Goal: Task Accomplishment & Management: Use online tool/utility

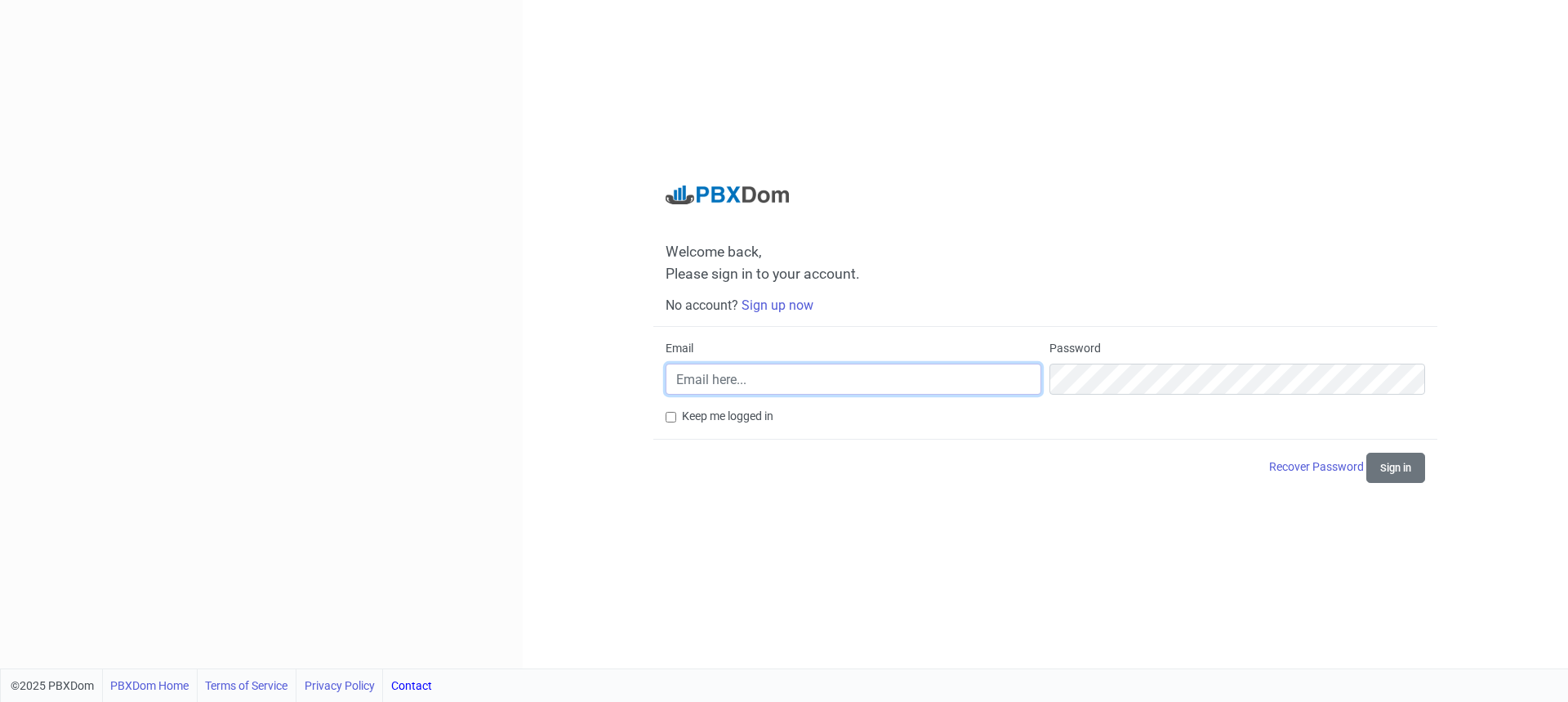
type input "[EMAIL_ADDRESS][DOMAIN_NAME]"
click at [754, 367] on input "[EMAIL_ADDRESS][DOMAIN_NAME]" at bounding box center [853, 380] width 376 height 31
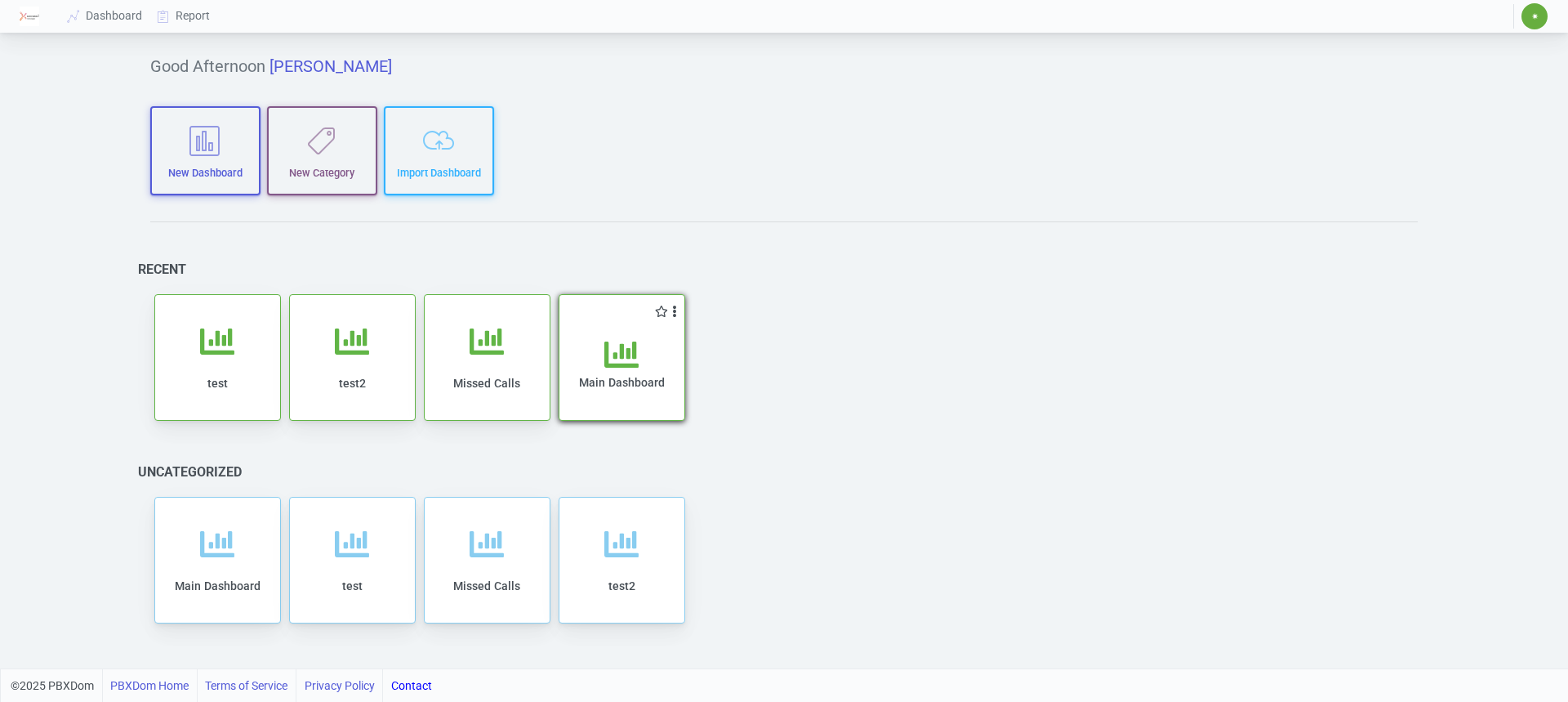
click at [629, 354] on icon at bounding box center [622, 355] width 34 height 34
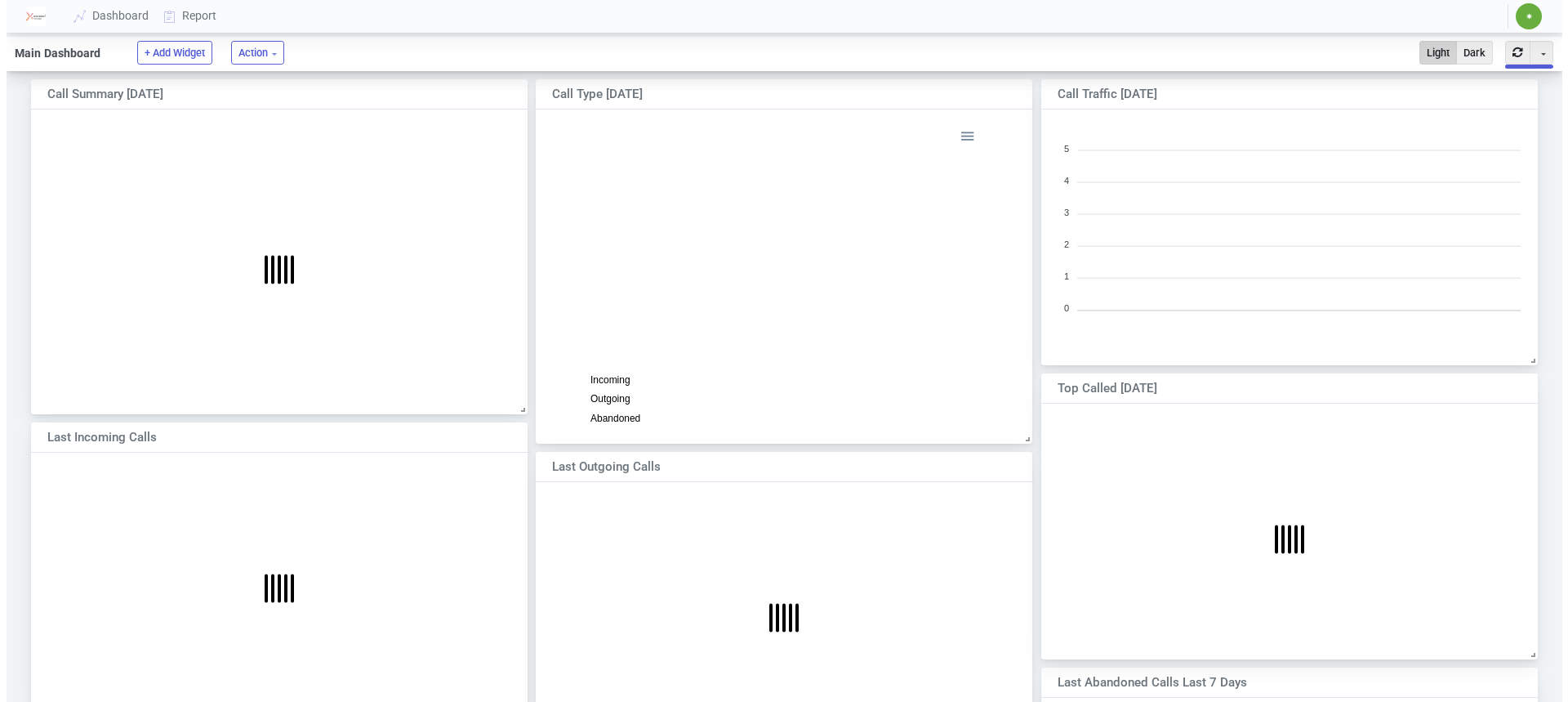
scroll to position [236, 483]
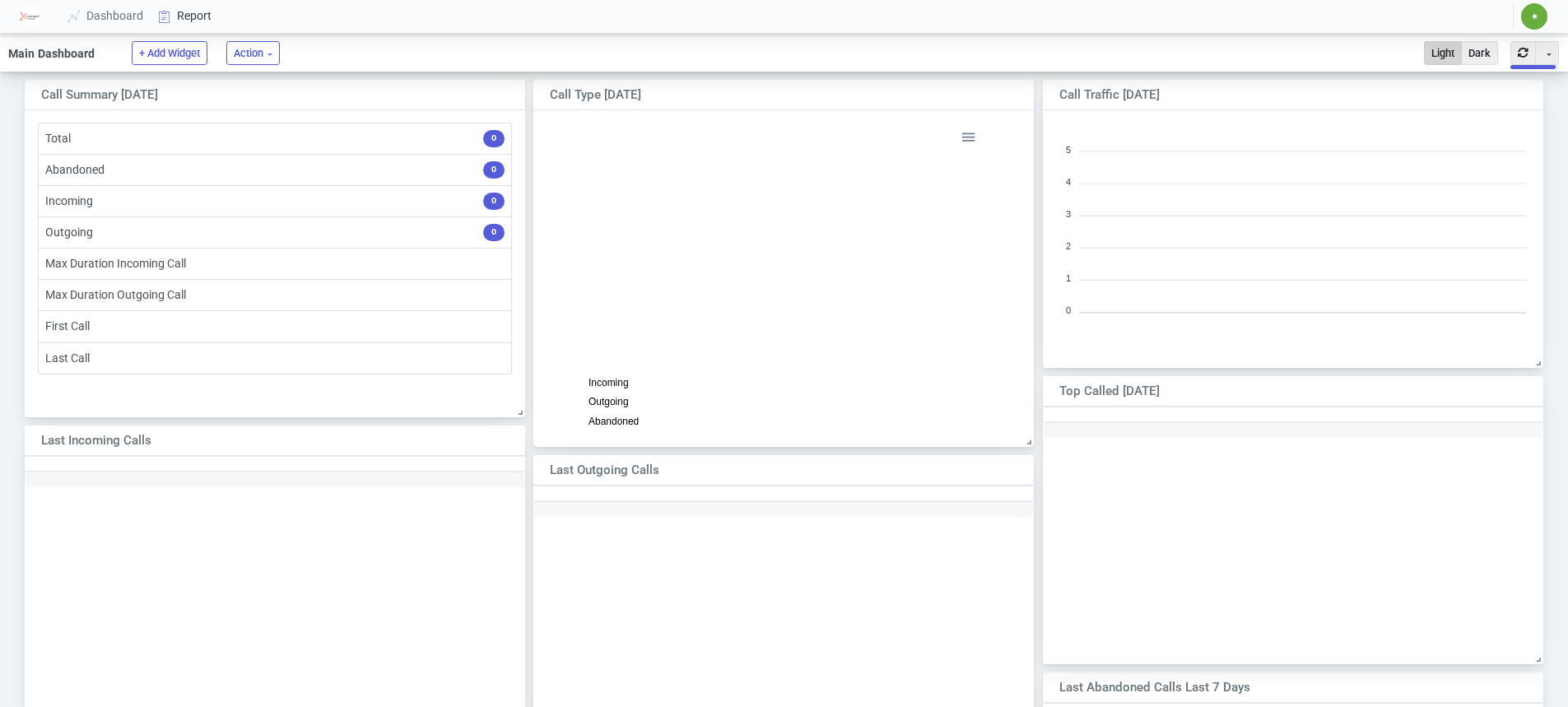
click at [190, 21] on link "Report" at bounding box center [185, 16] width 68 height 30
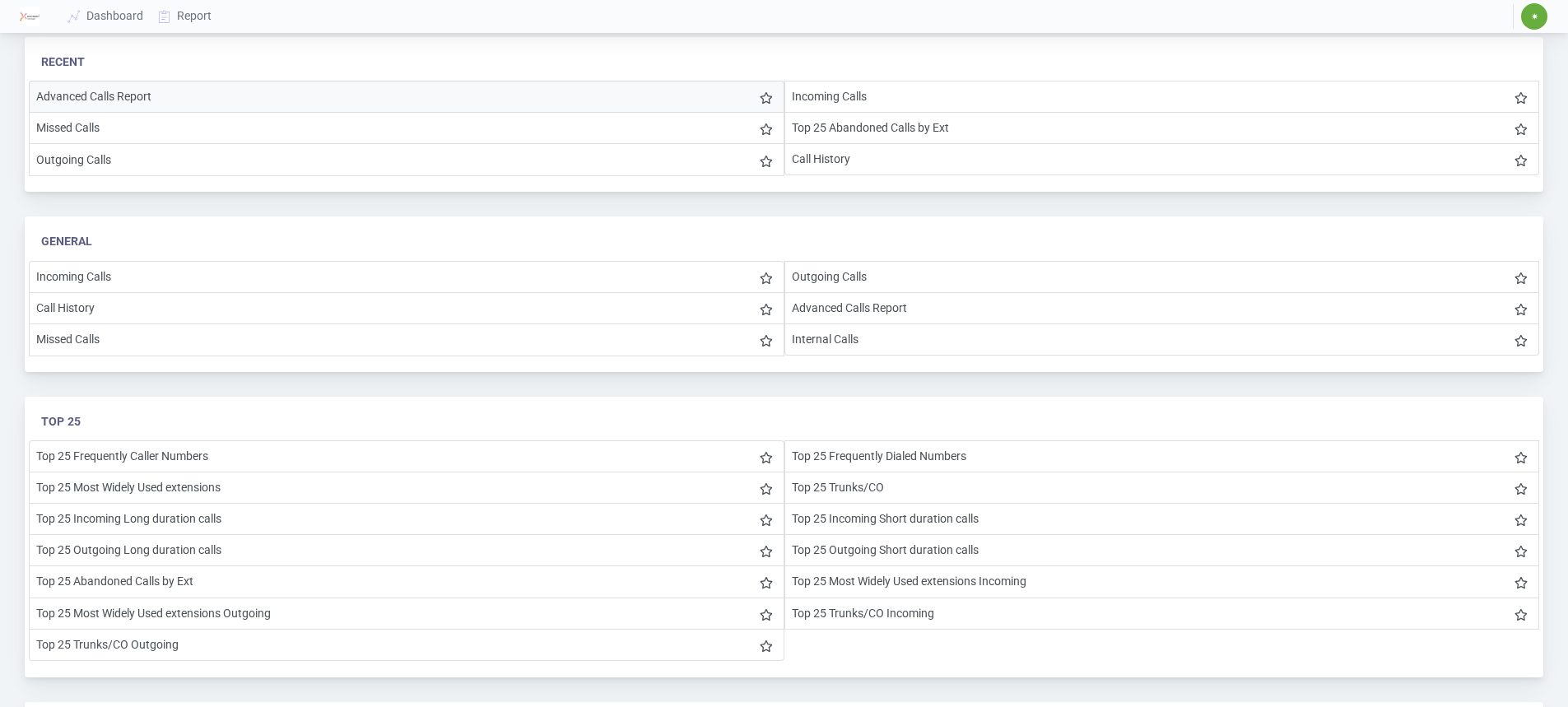
click at [130, 95] on li "Advanced Calls Report" at bounding box center [407, 96] width 755 height 32
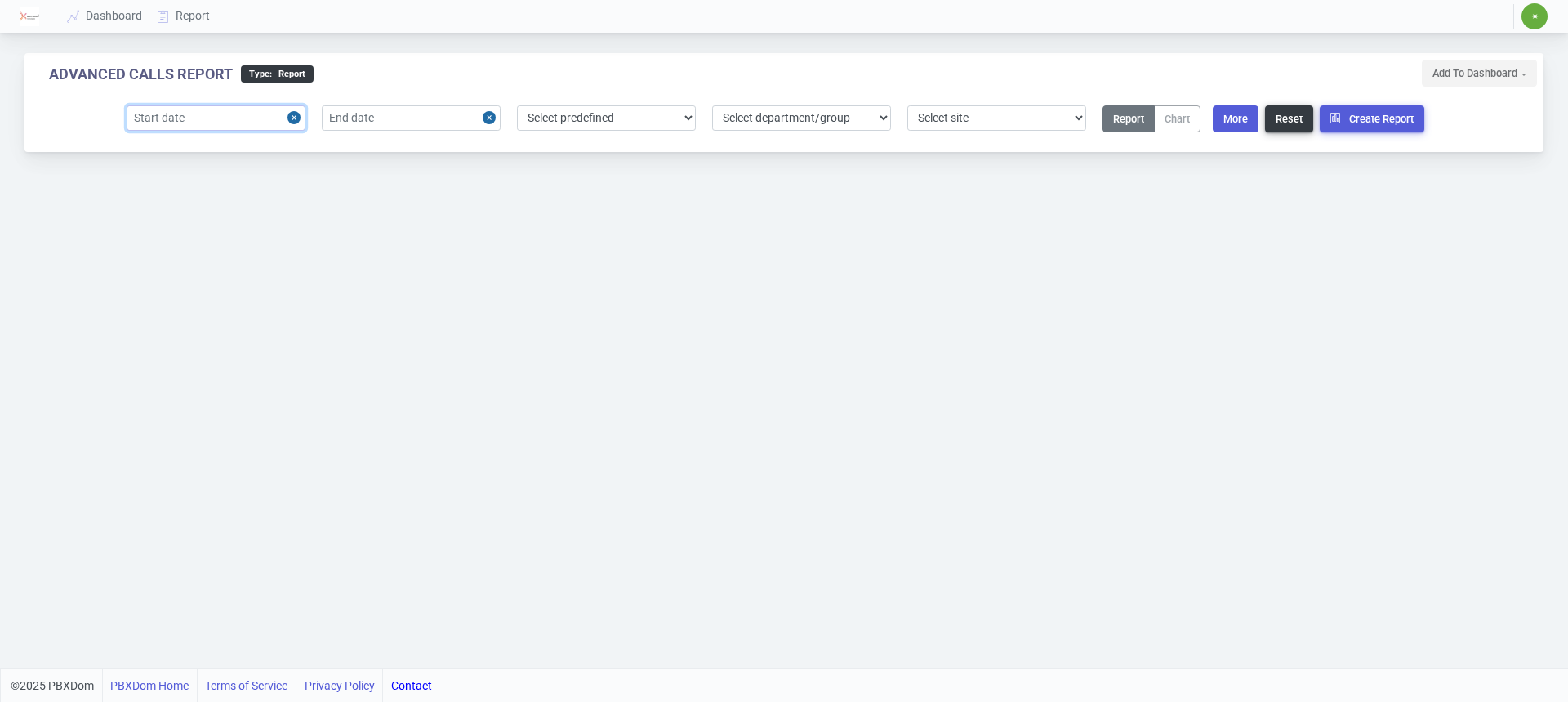
click at [251, 120] on input "text" at bounding box center [216, 118] width 179 height 25
click at [221, 247] on div "6" at bounding box center [225, 245] width 22 height 22
type input "[DATE]"
click at [399, 116] on input "text" at bounding box center [412, 118] width 179 height 25
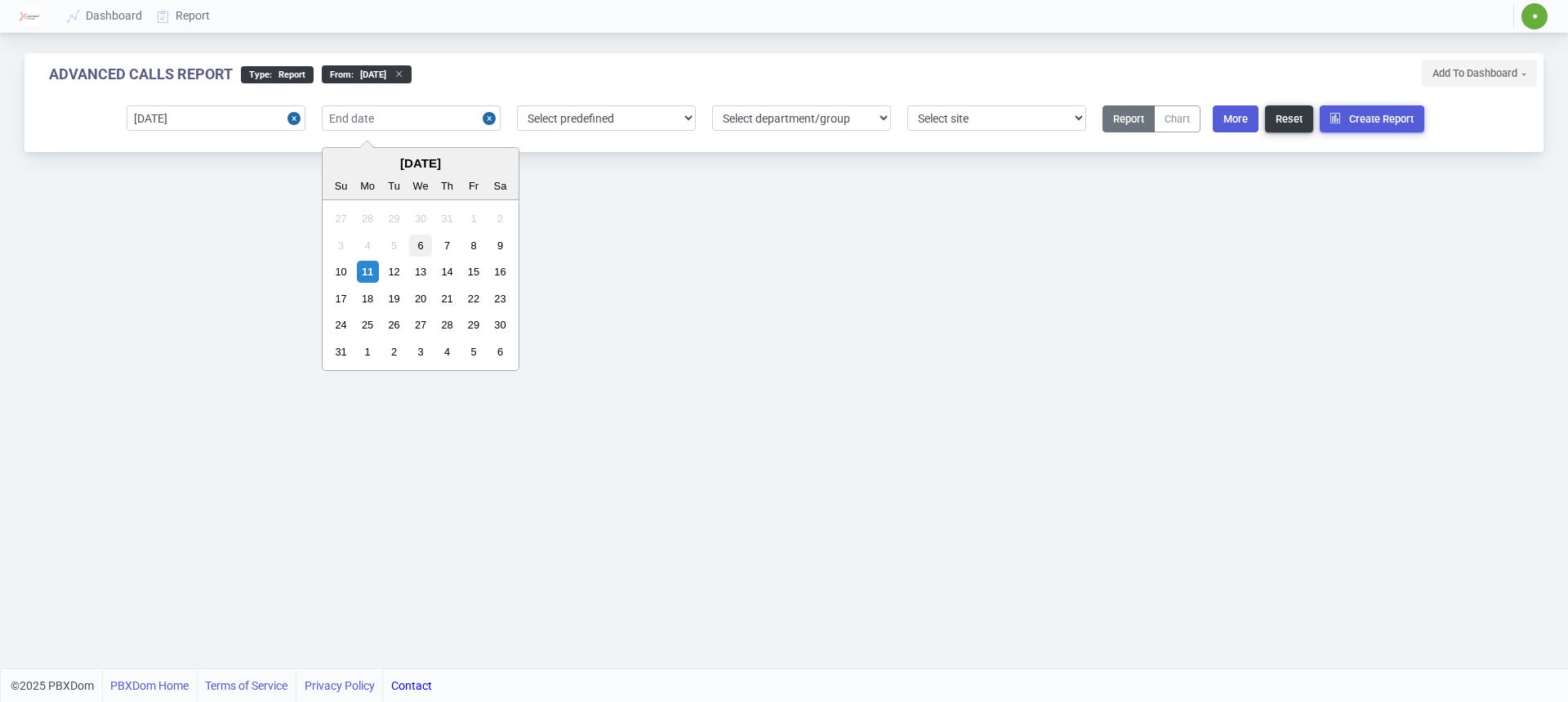
click at [424, 242] on div "6" at bounding box center [420, 245] width 22 height 22
type input "[DATE]"
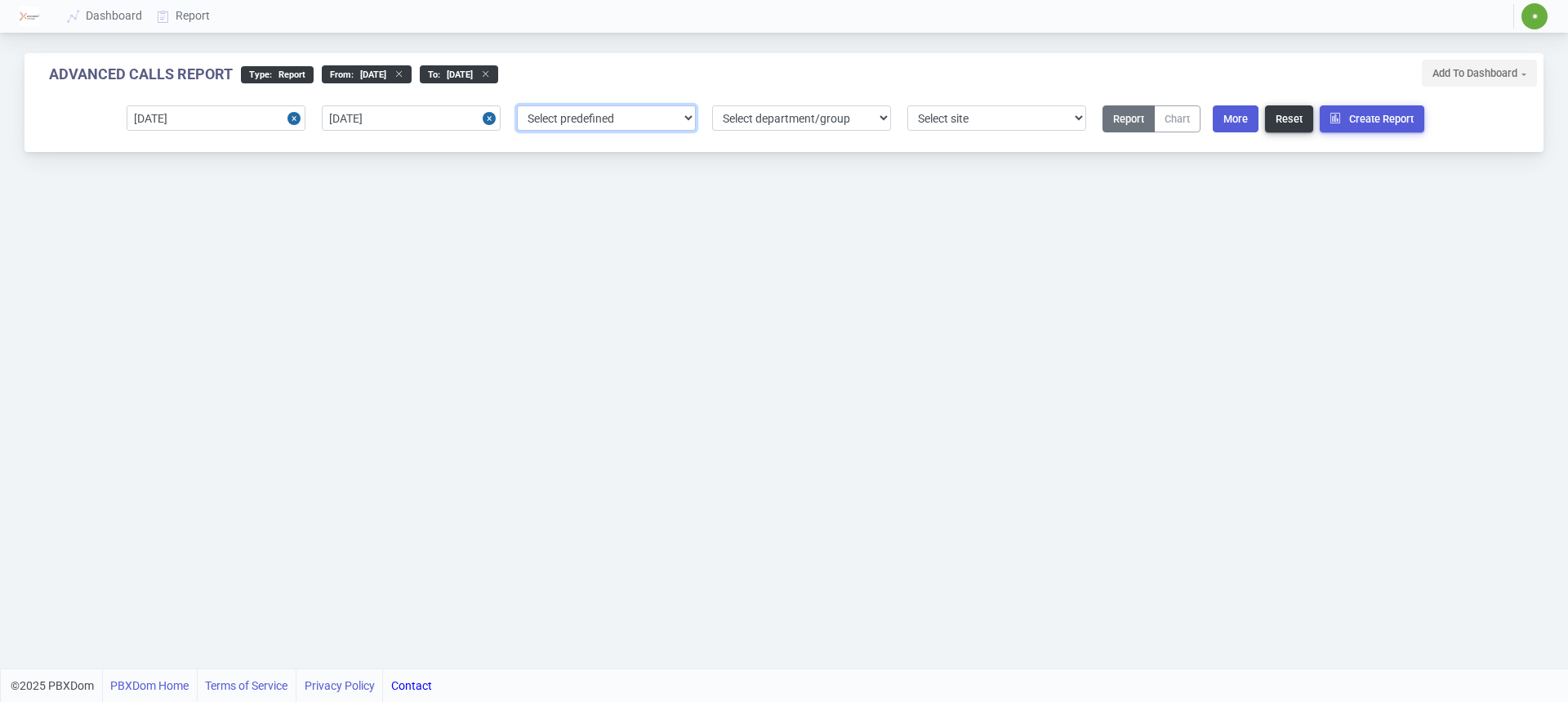
click at [580, 118] on select "Select predefined [DATE] [DATE] Current Year Current Month Current Week Previou…" at bounding box center [607, 118] width 179 height 25
click at [581, 118] on select "Select predefined [DATE] [DATE] Current Year Current Month Current Week Previou…" at bounding box center [607, 118] width 179 height 25
click at [949, 106] on select "Select site 1-[PERSON_NAME] FreePBX Server 1-[PERSON_NAME] FreePBX Server" at bounding box center [997, 118] width 179 height 25
click at [957, 113] on select "Select site 1-[PERSON_NAME] FreePBX Server 1-[PERSON_NAME] FreePBX Server" at bounding box center [997, 118] width 179 height 25
click at [824, 121] on select "Select department/group exceptionExtension WhiteListExtension" at bounding box center [802, 118] width 179 height 25
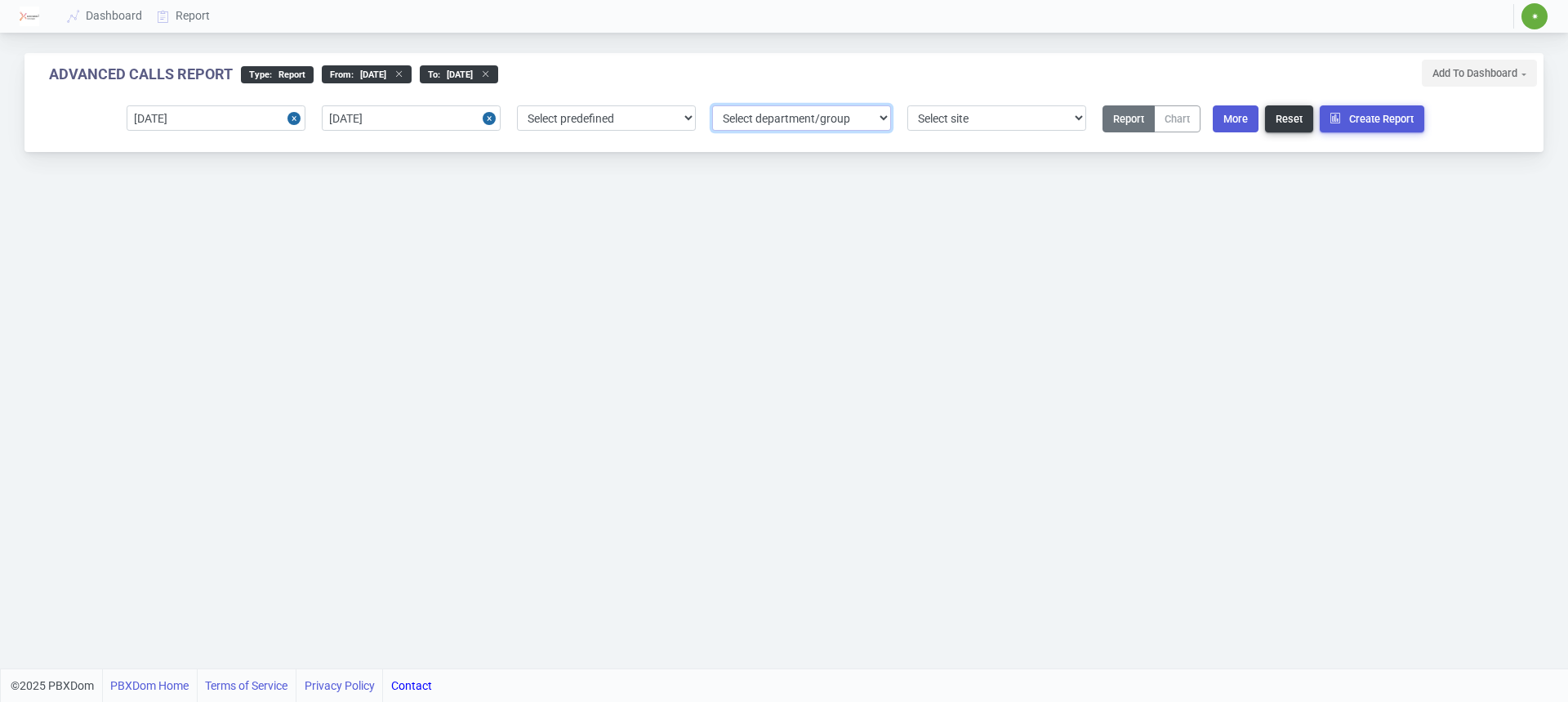
click at [824, 121] on select "Select department/group exceptionExtension WhiteListExtension" at bounding box center [802, 118] width 179 height 25
click at [1235, 120] on button "More" at bounding box center [1236, 119] width 46 height 27
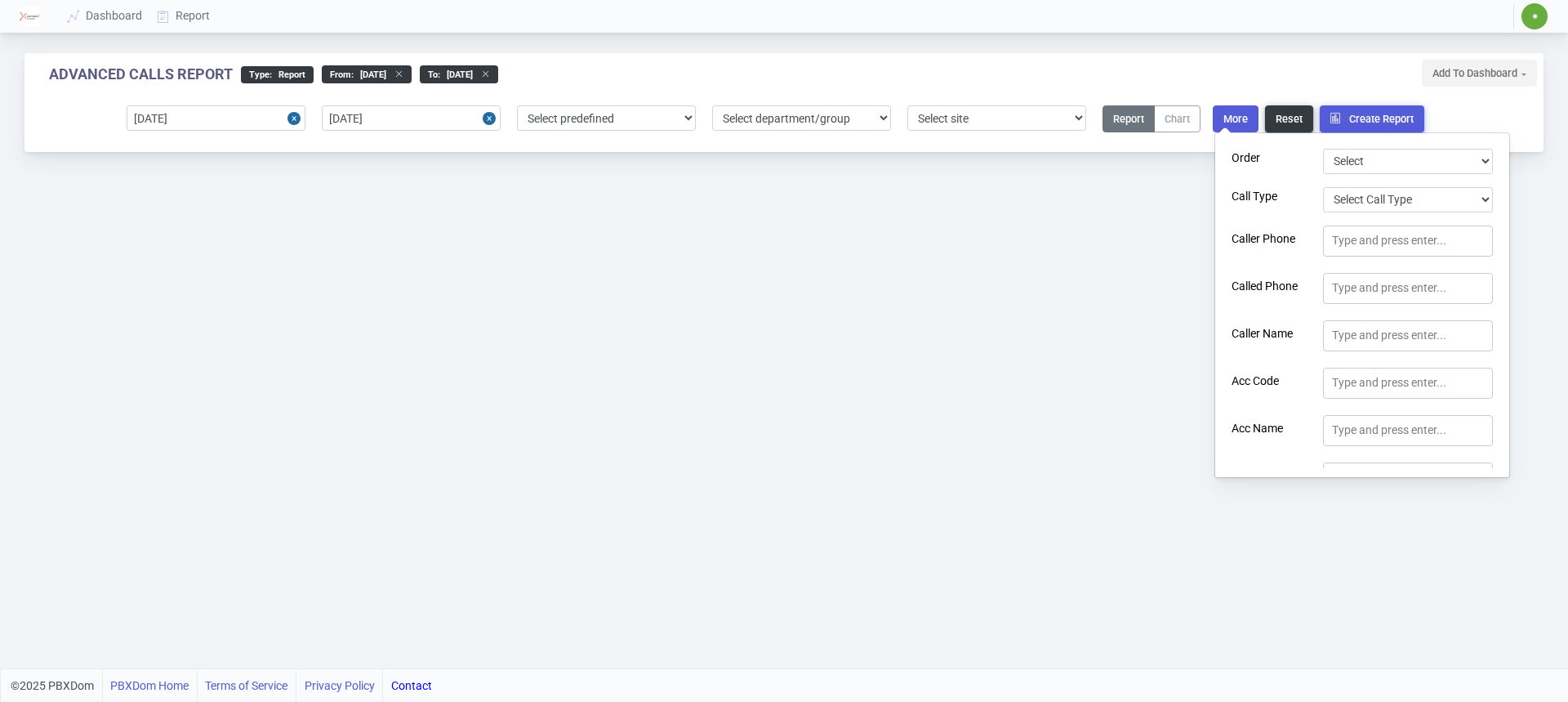
scroll to position [82, 0]
click at [1390, 197] on div "Type and press enter..." at bounding box center [1390, 200] width 114 height 17
click at [1339, 207] on div "Type and press enter..." at bounding box center [1390, 200] width 114 height 17
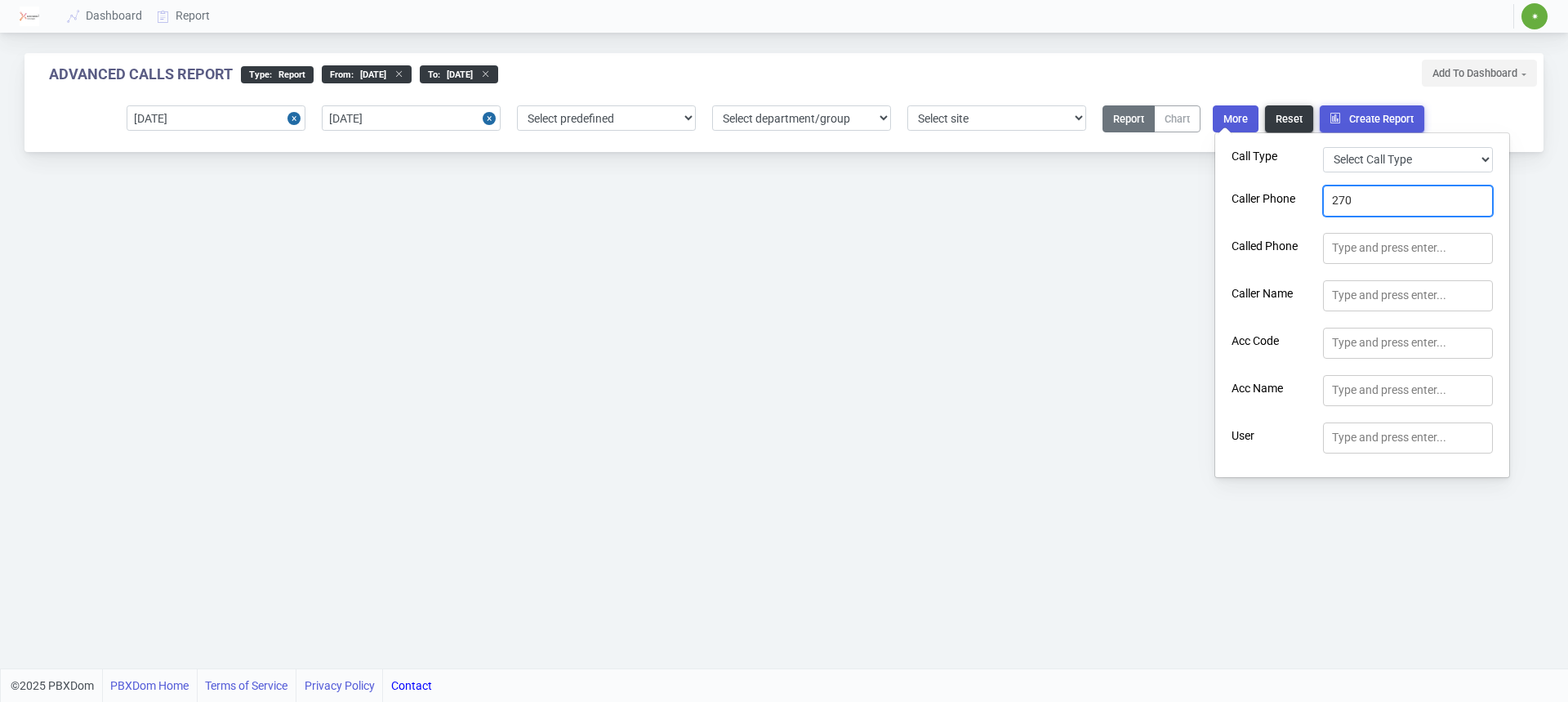
type input "2702"
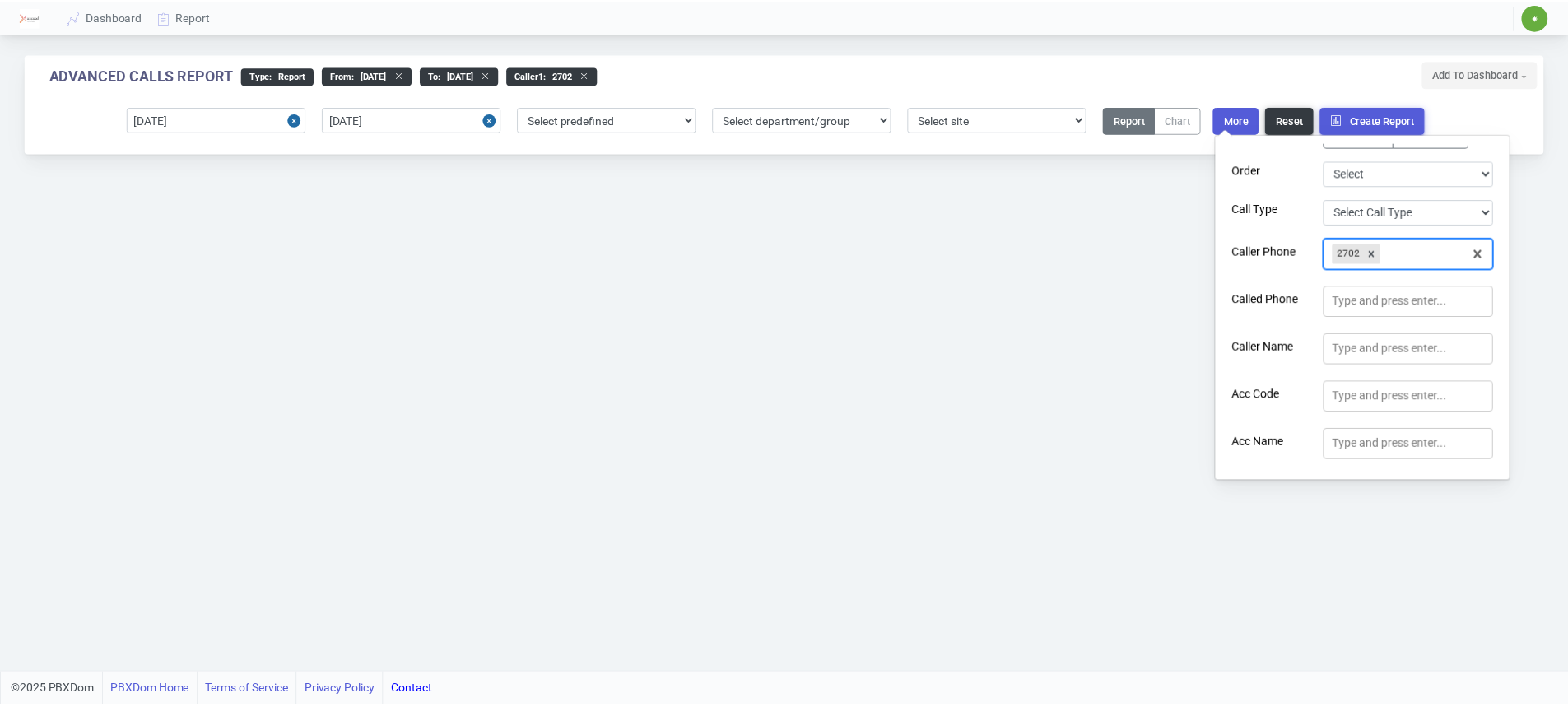
scroll to position [0, 0]
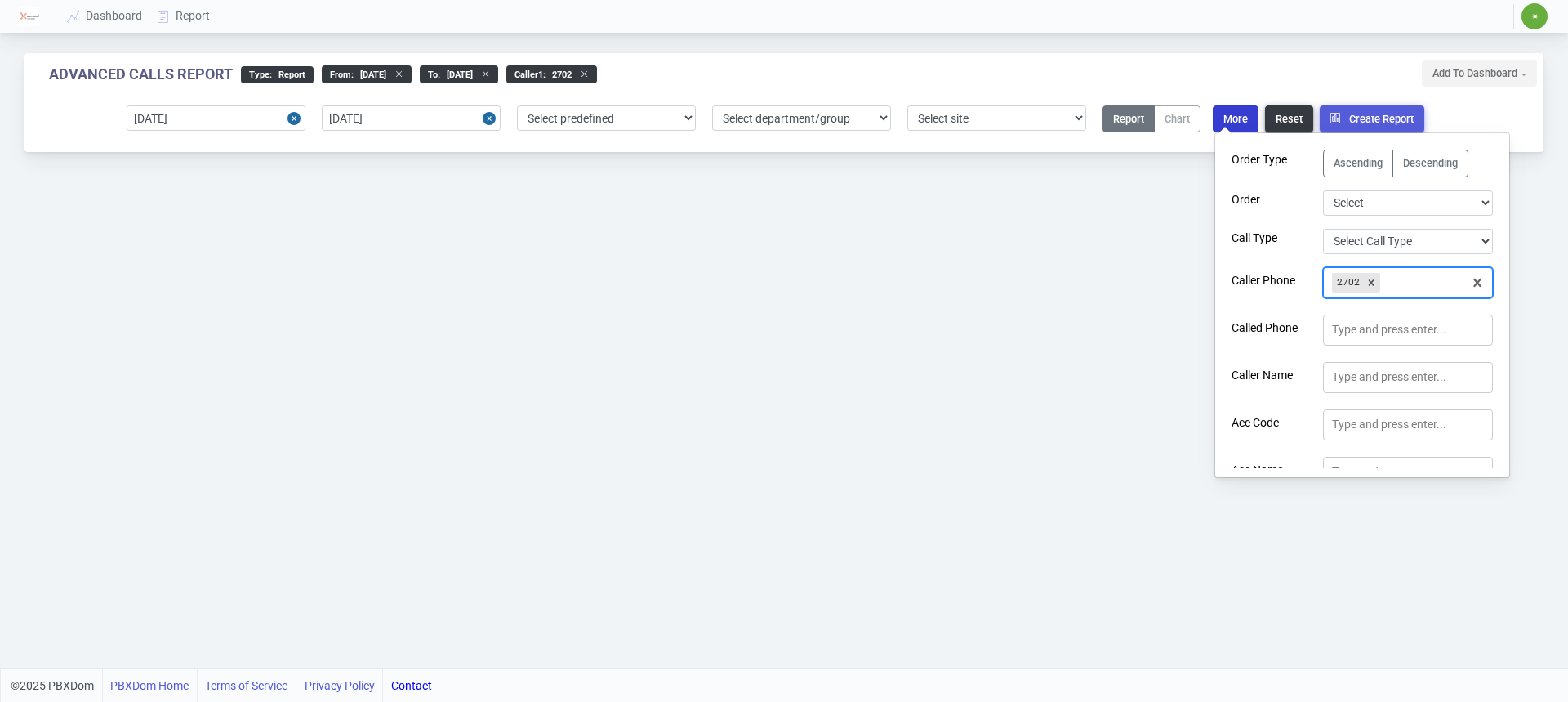
click at [1238, 112] on button "More" at bounding box center [1236, 119] width 46 height 27
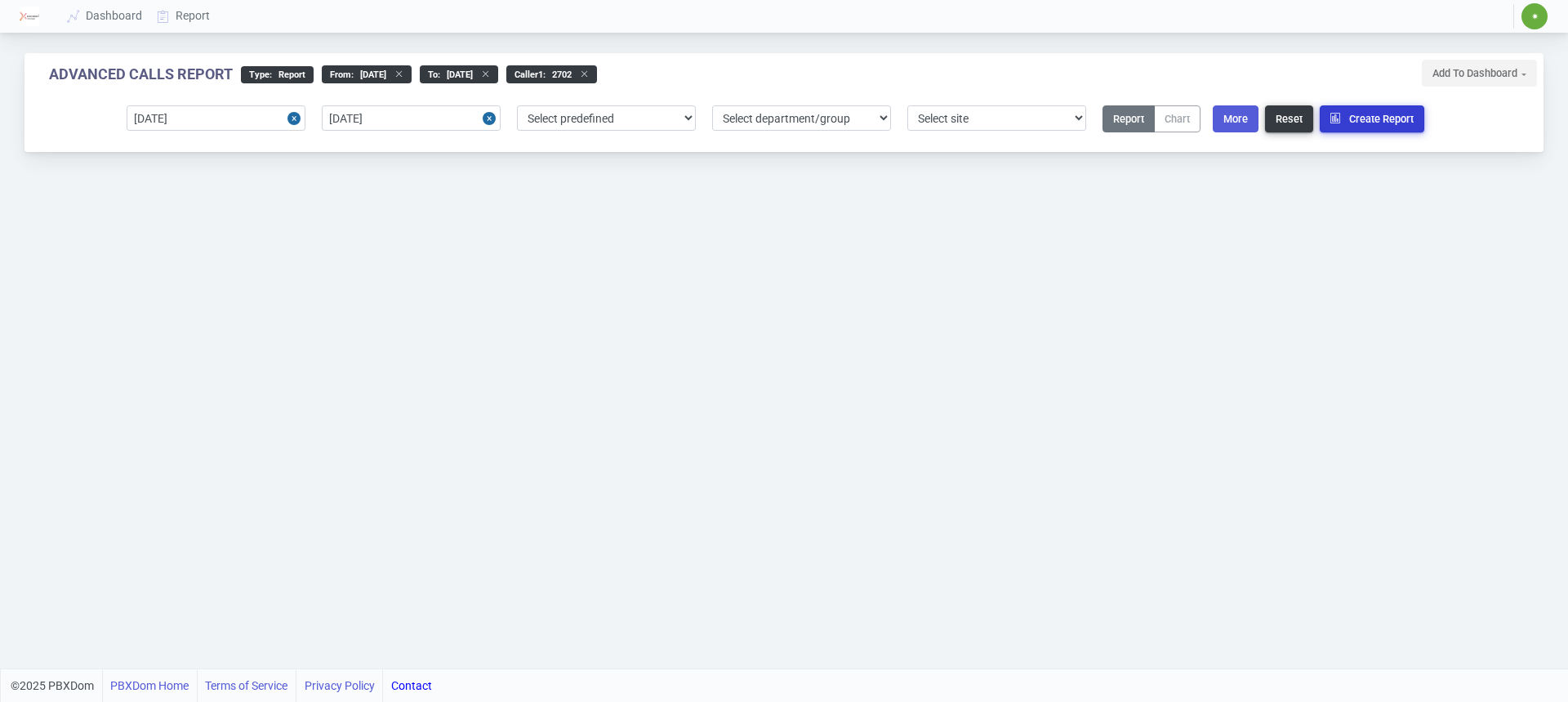
click at [1386, 117] on button "Create Report" at bounding box center [1372, 119] width 104 height 27
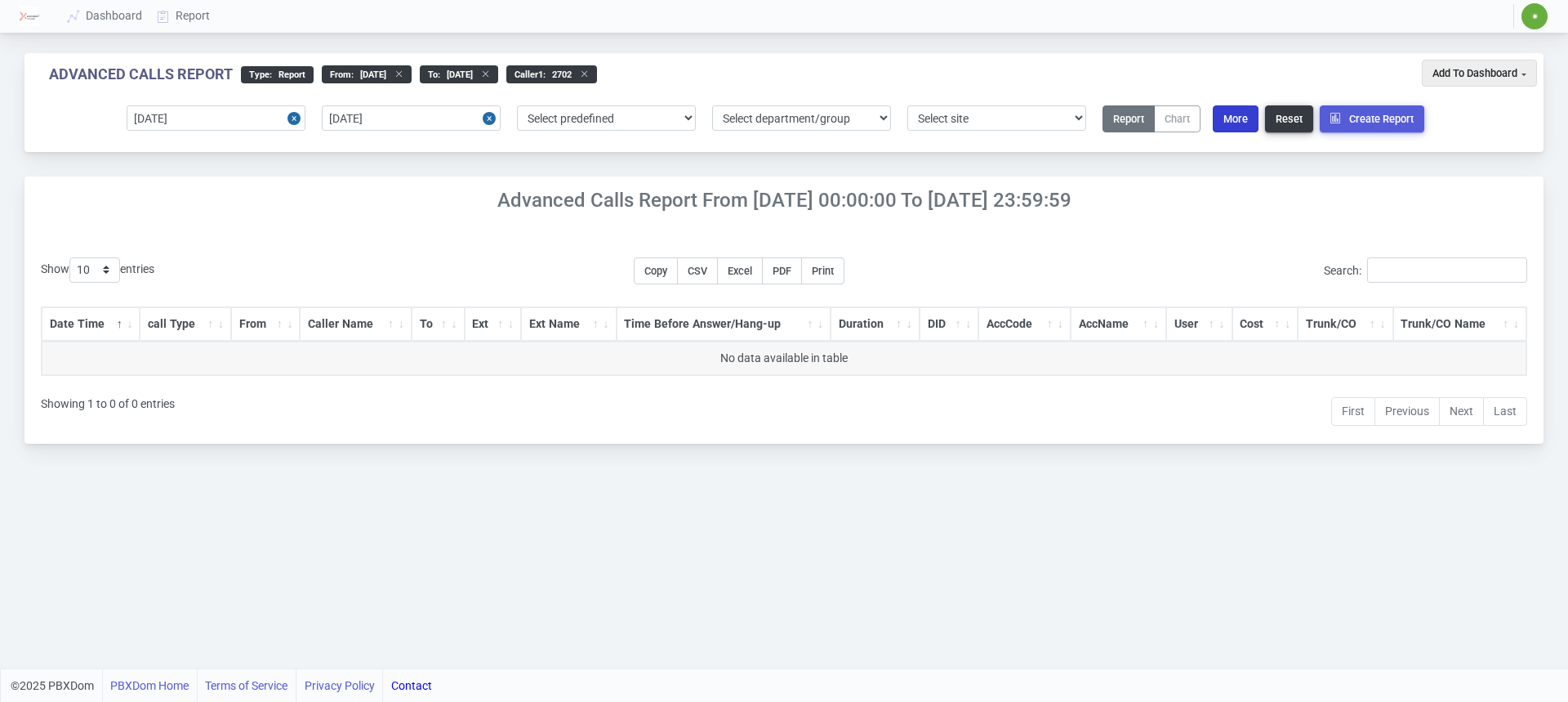
click at [1238, 127] on button "More" at bounding box center [1236, 119] width 46 height 27
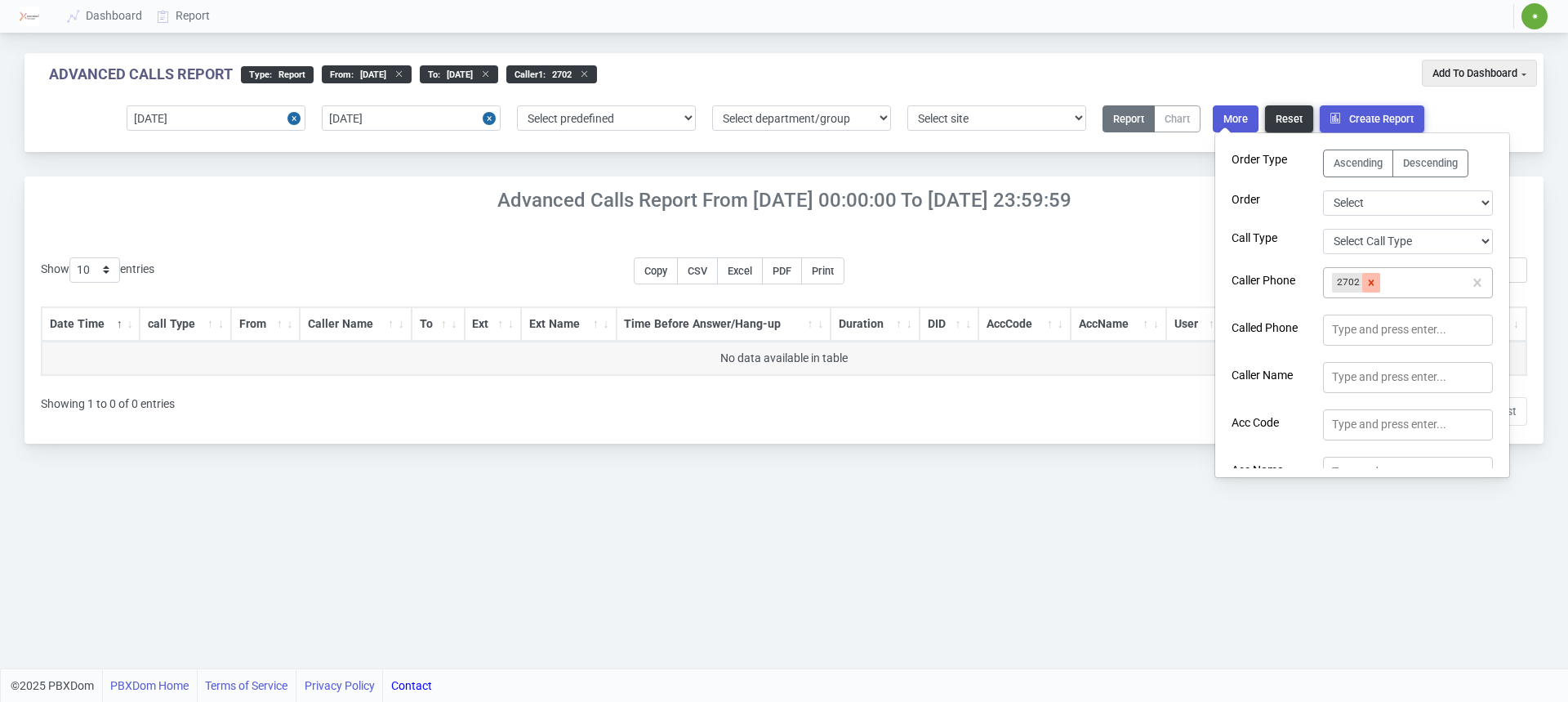
click at [1372, 278] on icon at bounding box center [1372, 283] width 12 height 12
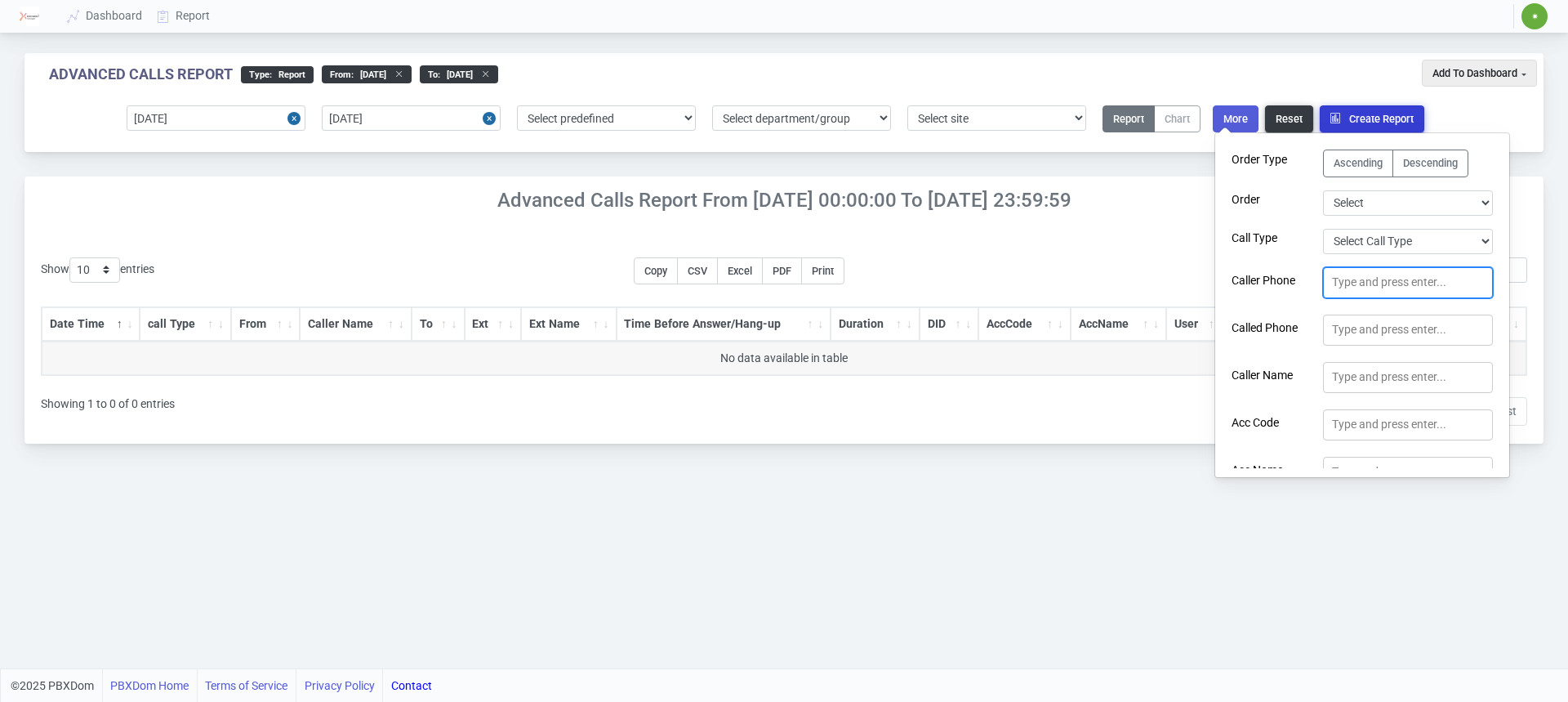
click at [1392, 112] on button "Create Report" at bounding box center [1372, 119] width 104 height 27
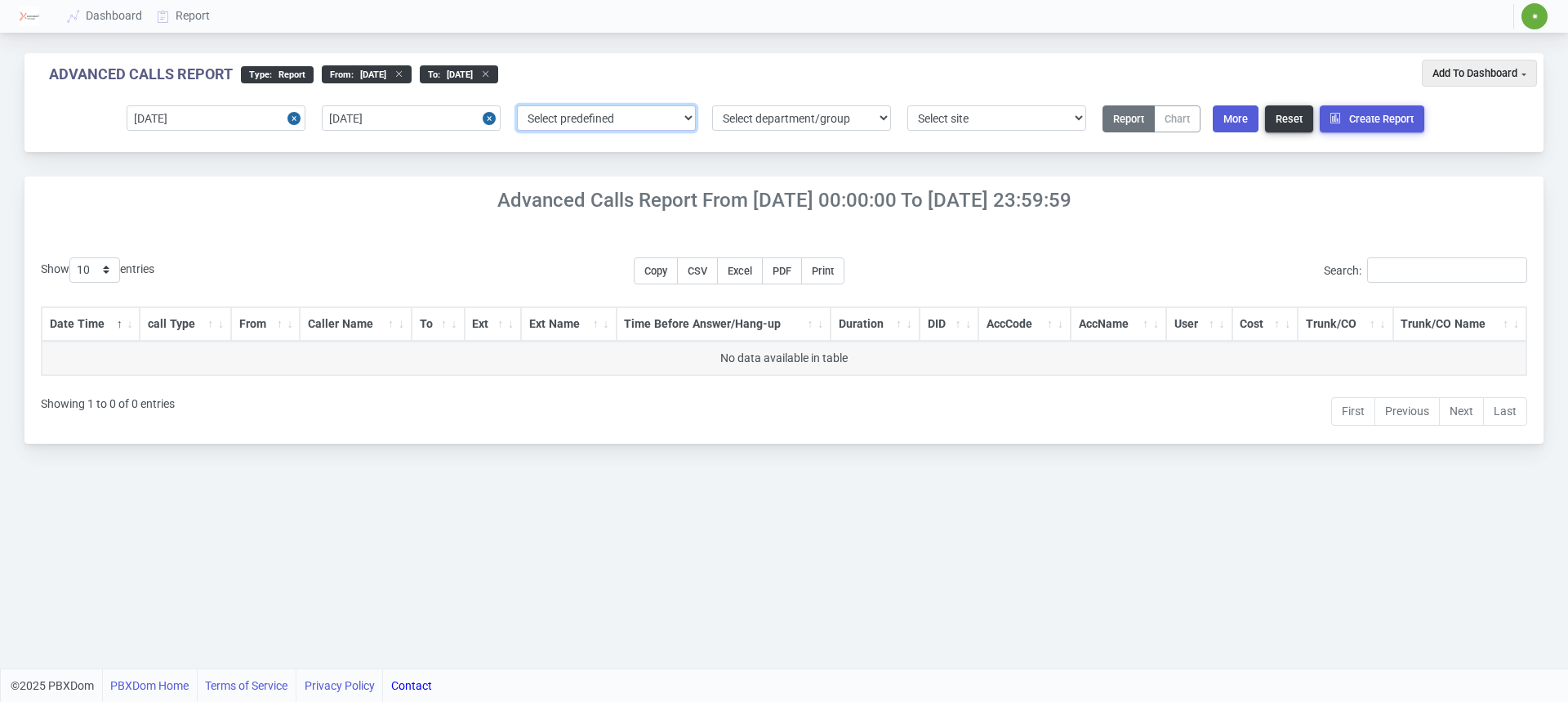
click at [613, 121] on select "Select predefined [DATE] [DATE] Current Year Current Month Current Week Previou…" at bounding box center [607, 118] width 179 height 25
select select "8"
click at [517, 105] on select "Select predefined [DATE] [DATE] Current Year Current Month Current Week Previou…" at bounding box center [607, 118] width 179 height 25
type input "[DATE]"
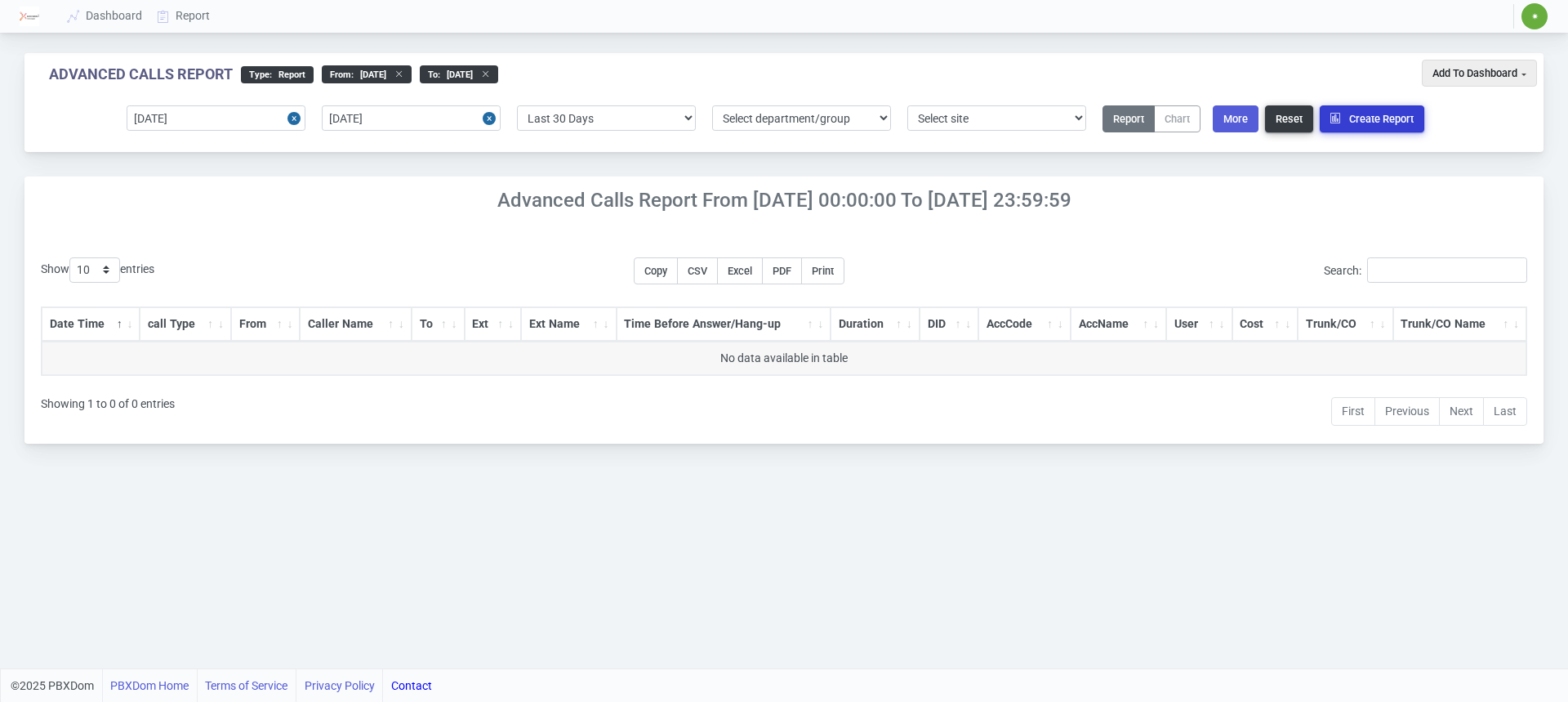
click at [1351, 128] on button "Create Report" at bounding box center [1372, 119] width 104 height 27
click at [1235, 120] on button "More" at bounding box center [1236, 119] width 46 height 27
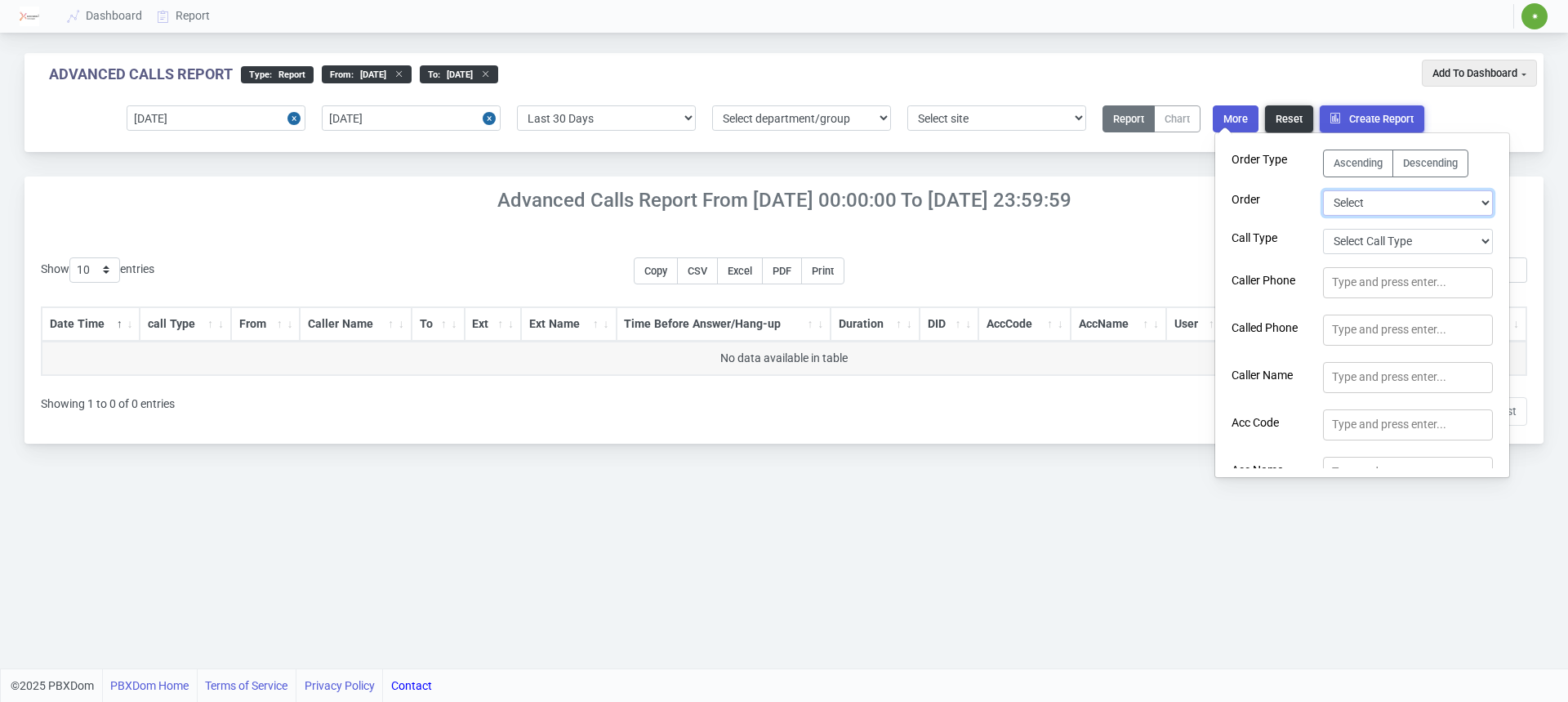
click at [1378, 213] on select "Select Duration Extension User Logged In Call Date Time Account Code Account Co…" at bounding box center [1409, 203] width 170 height 25
click at [1069, 237] on div "Show 10 25 50 100 200 500 entries Copy CSV Excel PDF Print Search: Date Time ca…" at bounding box center [784, 336] width 1519 height 215
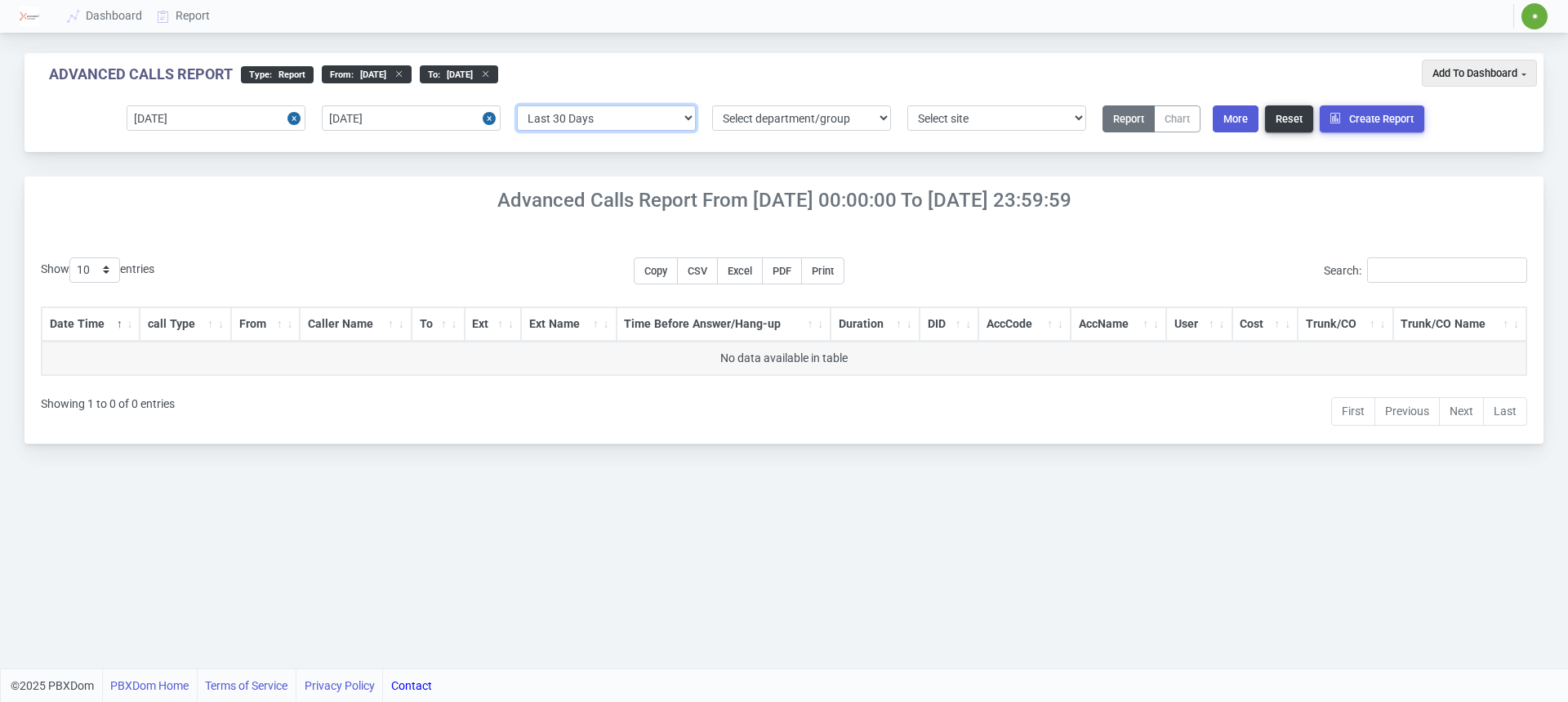
click at [583, 122] on select "Select predefined [DATE] [DATE] Current Year Current Month Current Week Previou…" at bounding box center [607, 118] width 179 height 25
select select "5"
click at [517, 105] on select "Select predefined [DATE] [DATE] Current Year Current Month Current Week Previou…" at bounding box center [607, 118] width 179 height 25
type input "[DATE]"
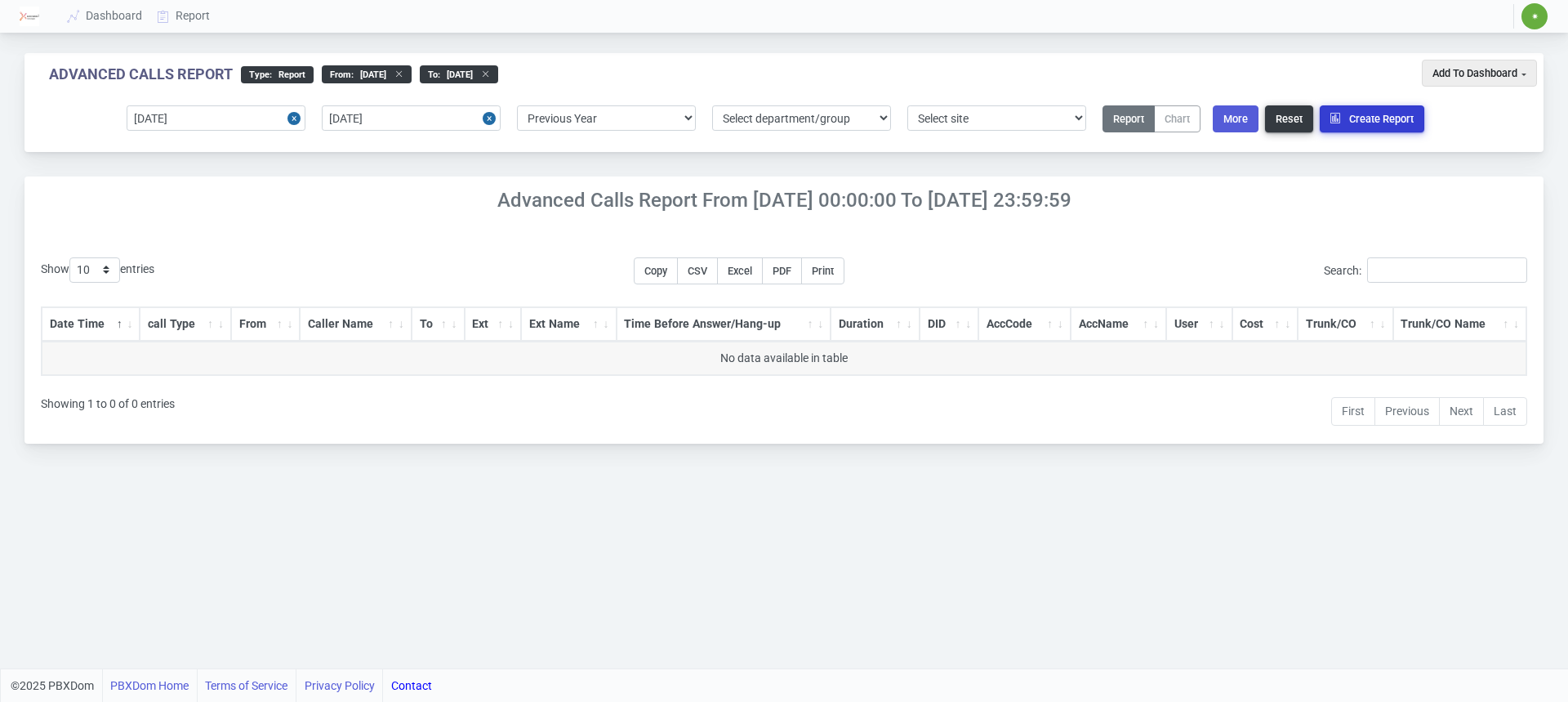
click at [1365, 121] on button "Create Report" at bounding box center [1372, 119] width 104 height 27
